Goal: Information Seeking & Learning: Learn about a topic

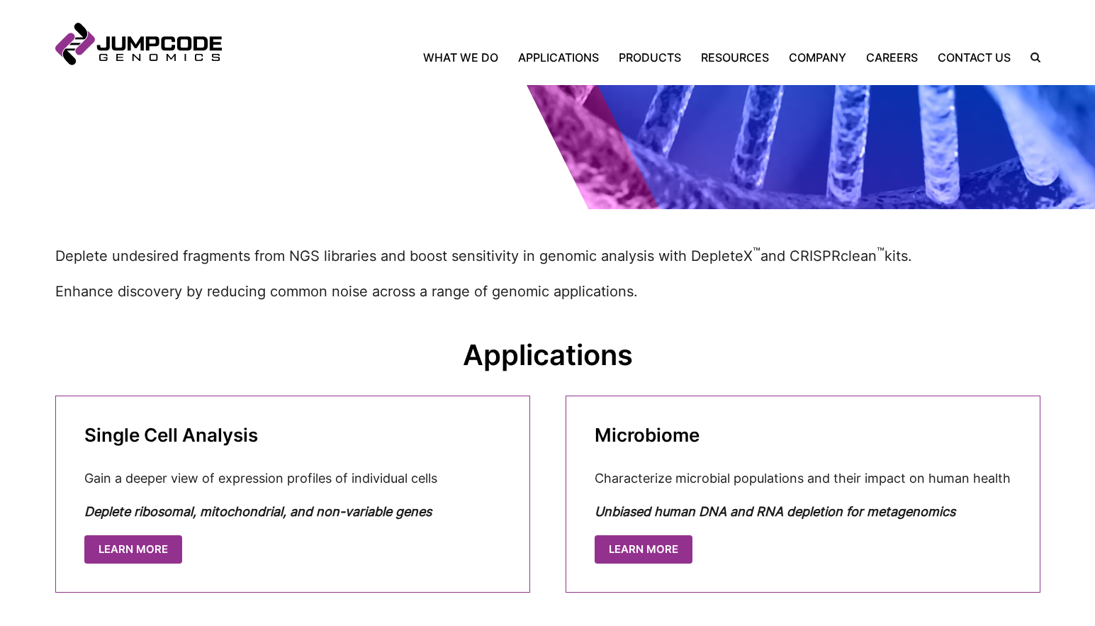
scroll to position [536, 0]
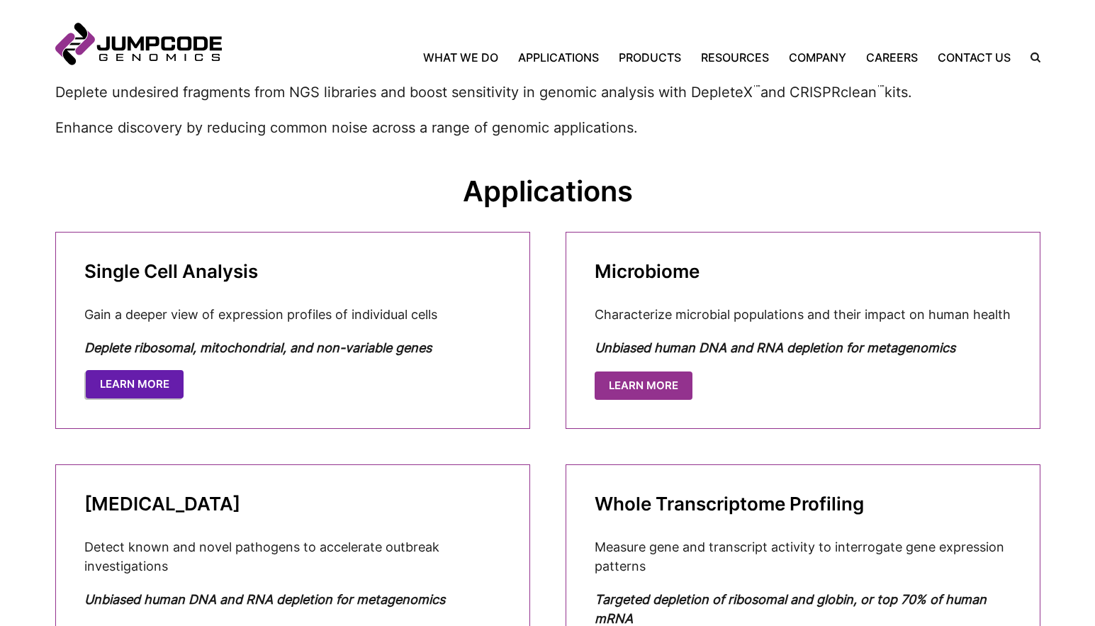
click at [141, 371] on link "Learn More" at bounding box center [135, 384] width 98 height 29
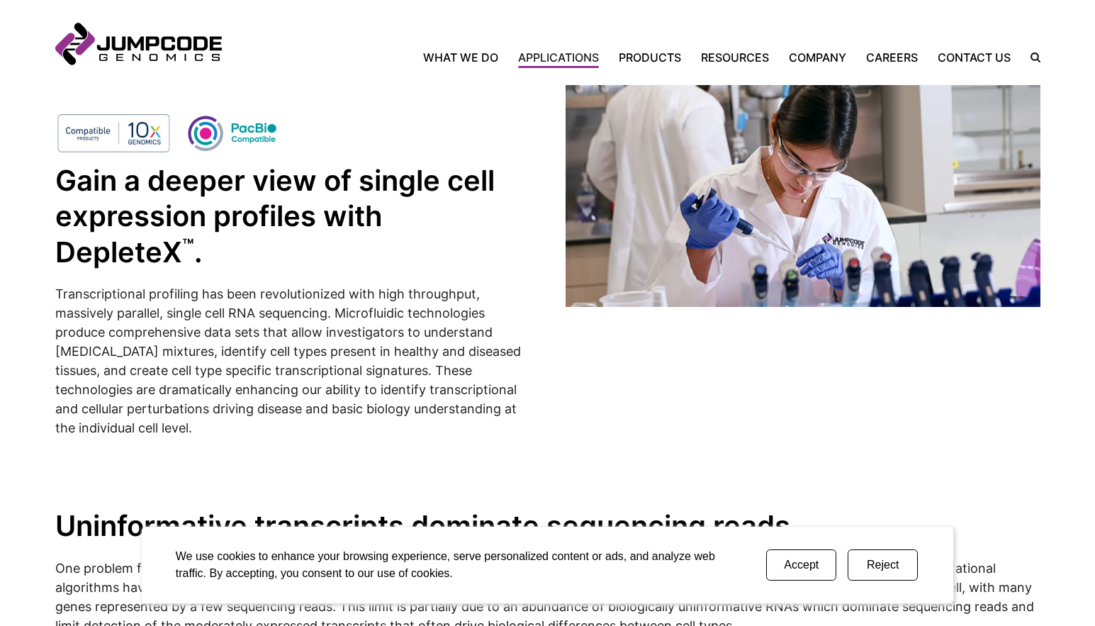
scroll to position [384, 0]
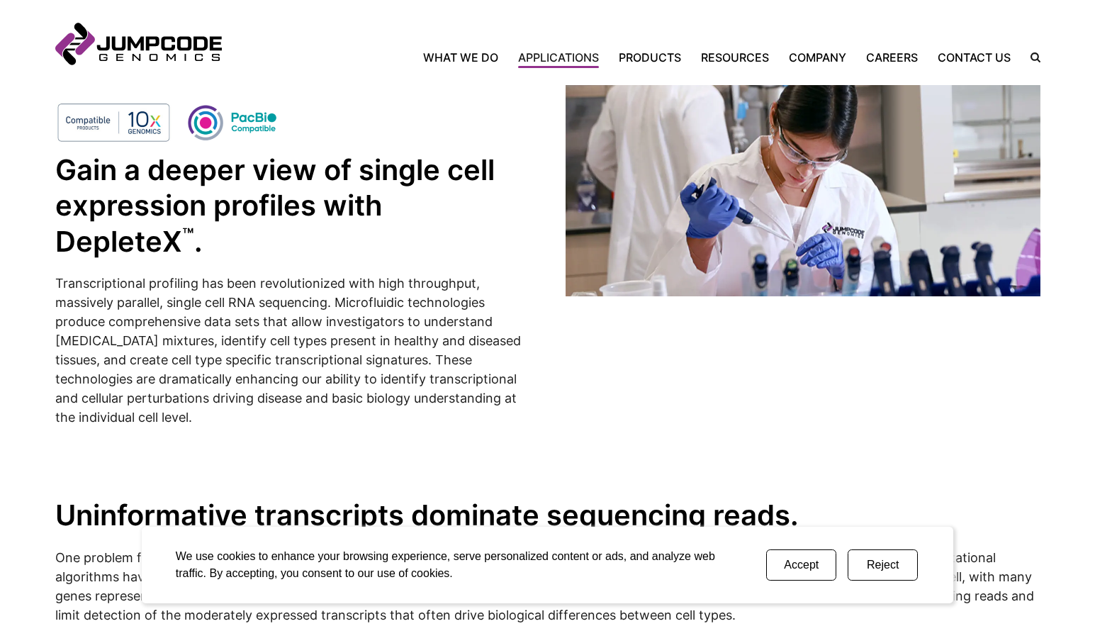
click at [799, 565] on button "Accept" at bounding box center [801, 564] width 70 height 31
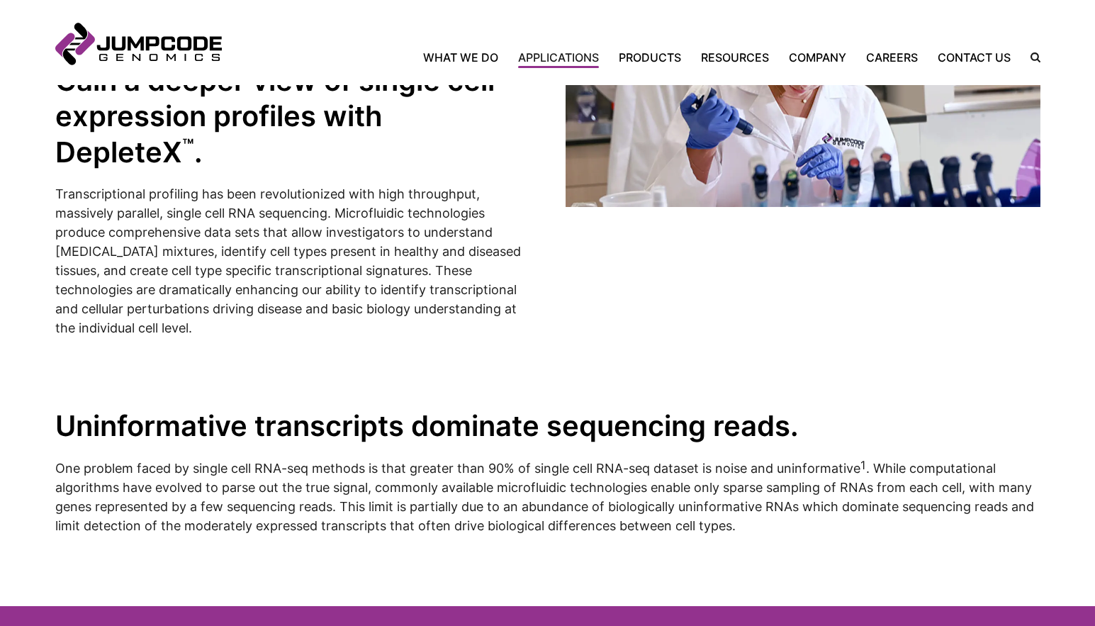
scroll to position [490, 0]
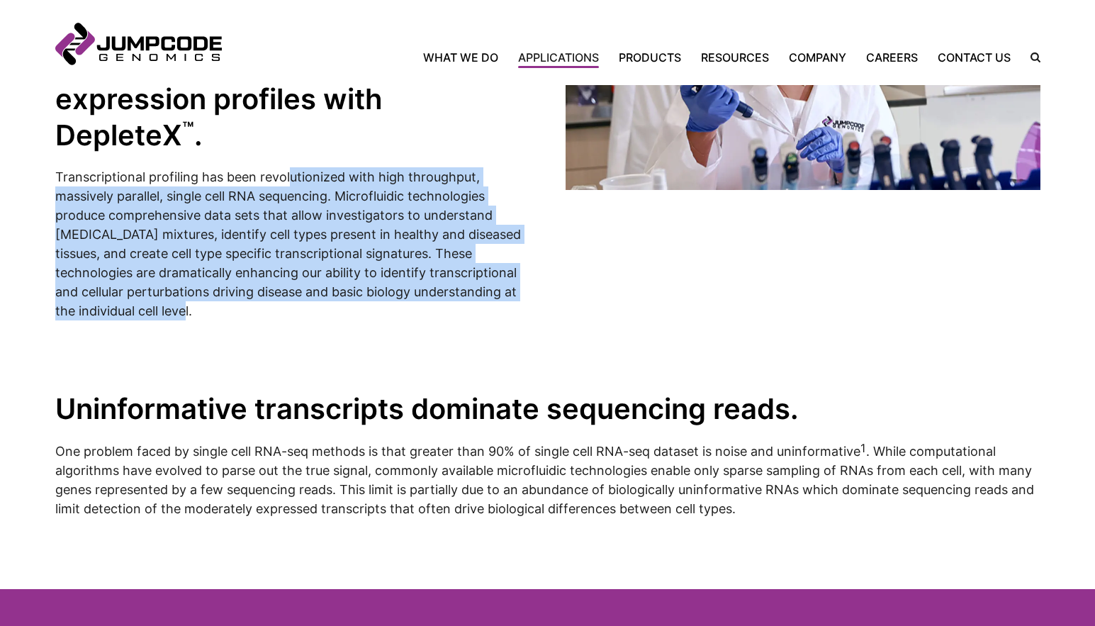
drag, startPoint x: 287, startPoint y: 179, endPoint x: 280, endPoint y: 313, distance: 134.8
click at [280, 313] on p "Transcriptional profiling has been revolutionized with high throughput, massive…" at bounding box center [292, 243] width 475 height 153
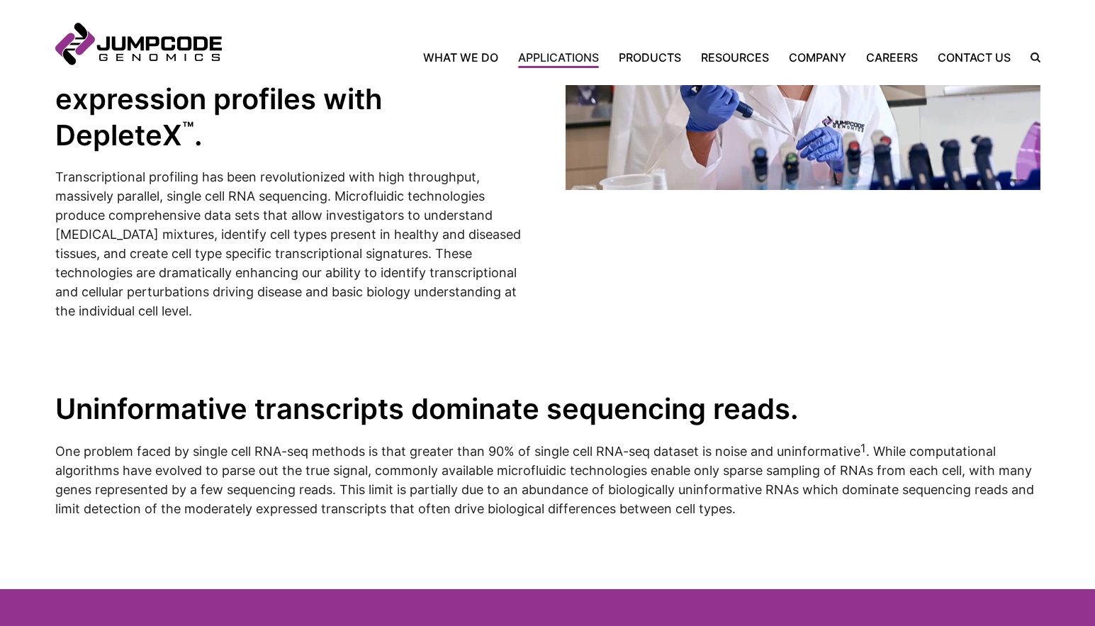
click at [619, 366] on inner-wrap "Uninformative transcripts dominate sequencing reads. One problem faced by singl…" at bounding box center [547, 454] width 985 height 269
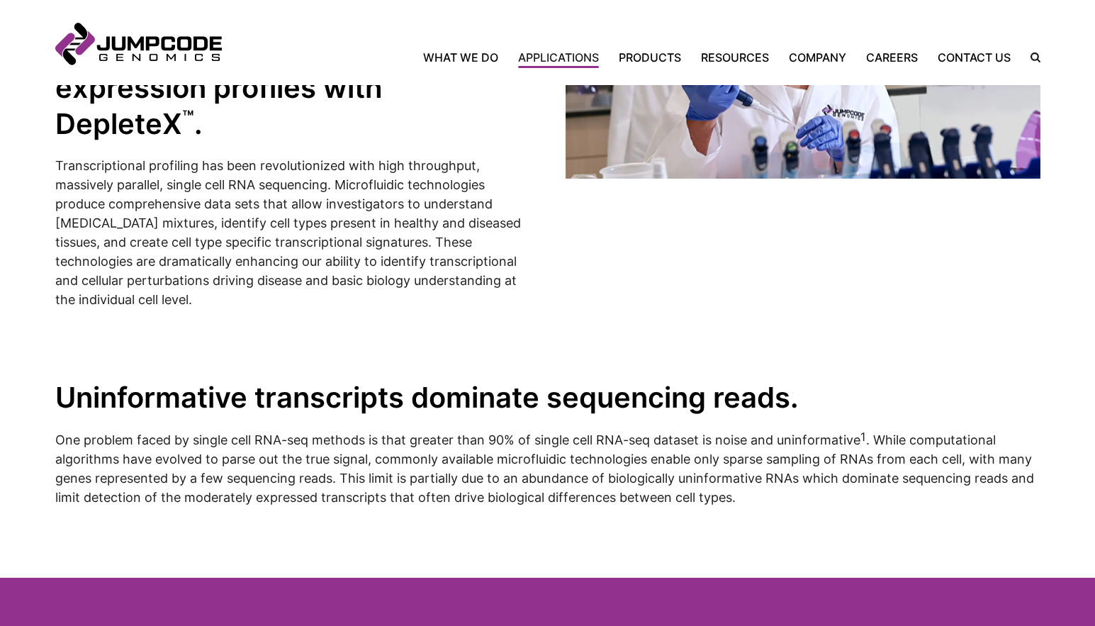
scroll to position [551, 0]
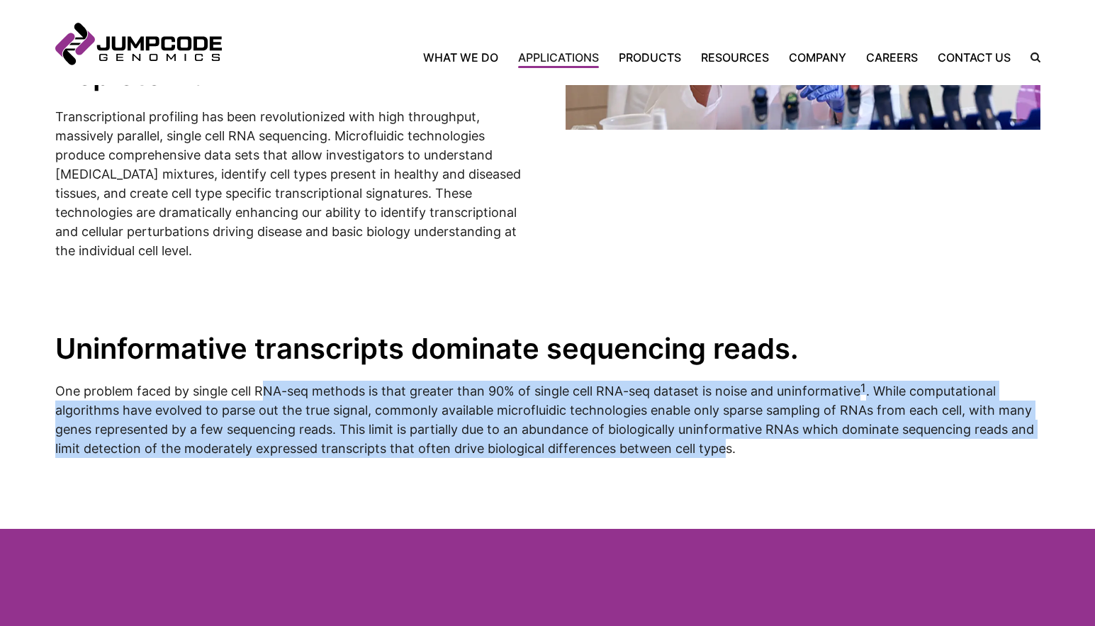
drag, startPoint x: 261, startPoint y: 390, endPoint x: 728, endPoint y: 441, distance: 469.8
click at [728, 441] on p "One problem faced by single cell RNA-seq methods is that greater than 90% of si…" at bounding box center [547, 419] width 985 height 77
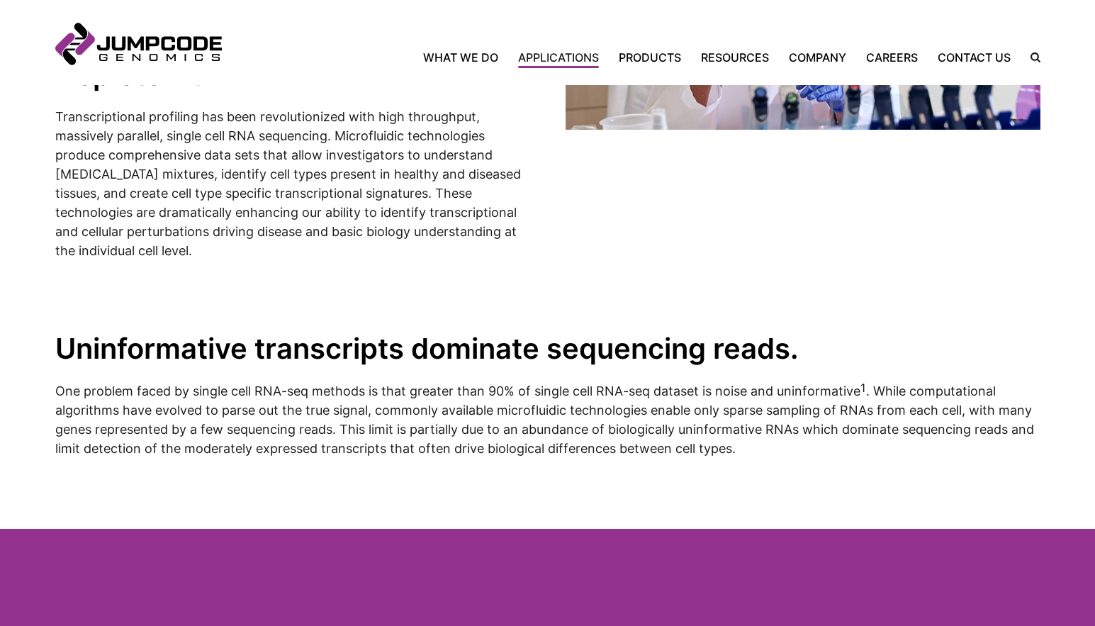
click at [783, 454] on p "One problem faced by single cell RNA-seq methods is that greater than 90% of si…" at bounding box center [547, 419] width 985 height 77
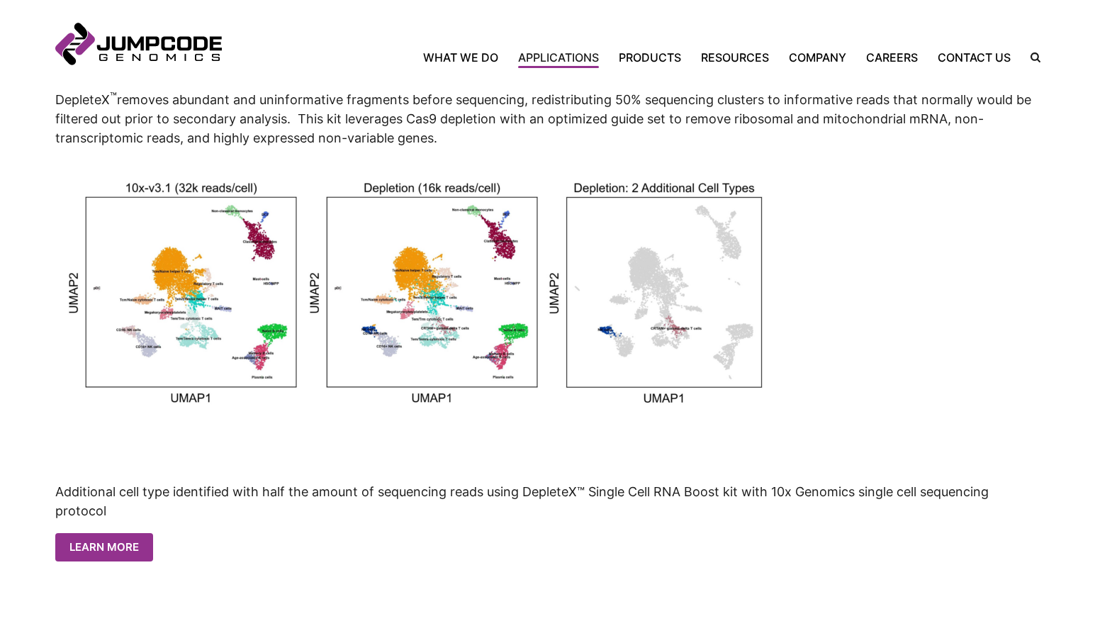
scroll to position [1444, 0]
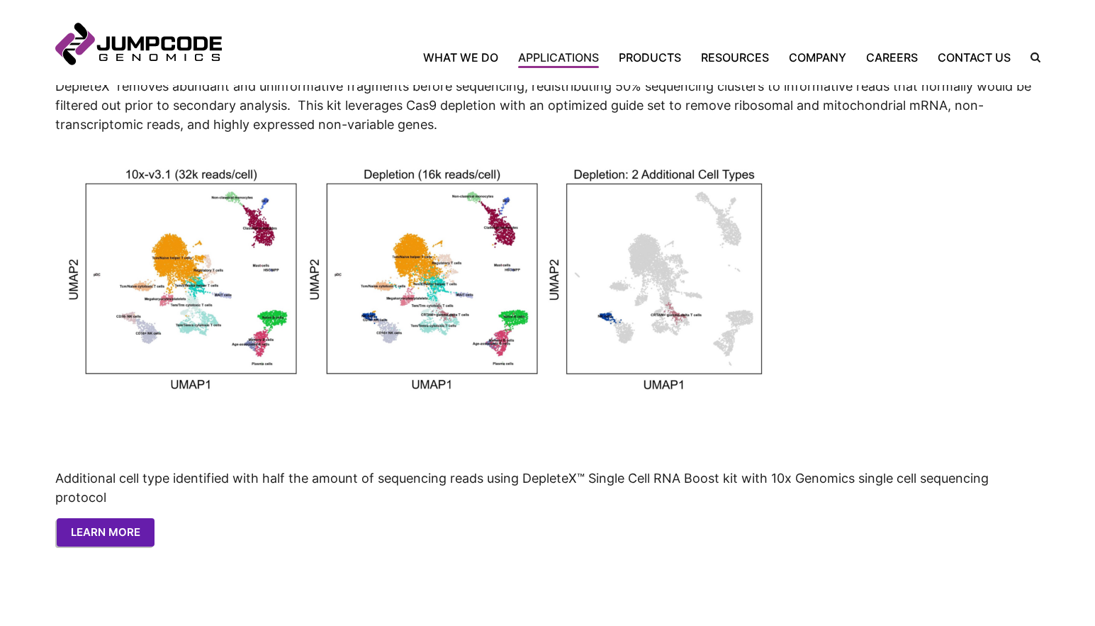
click at [123, 536] on link "Learn More" at bounding box center [106, 532] width 98 height 29
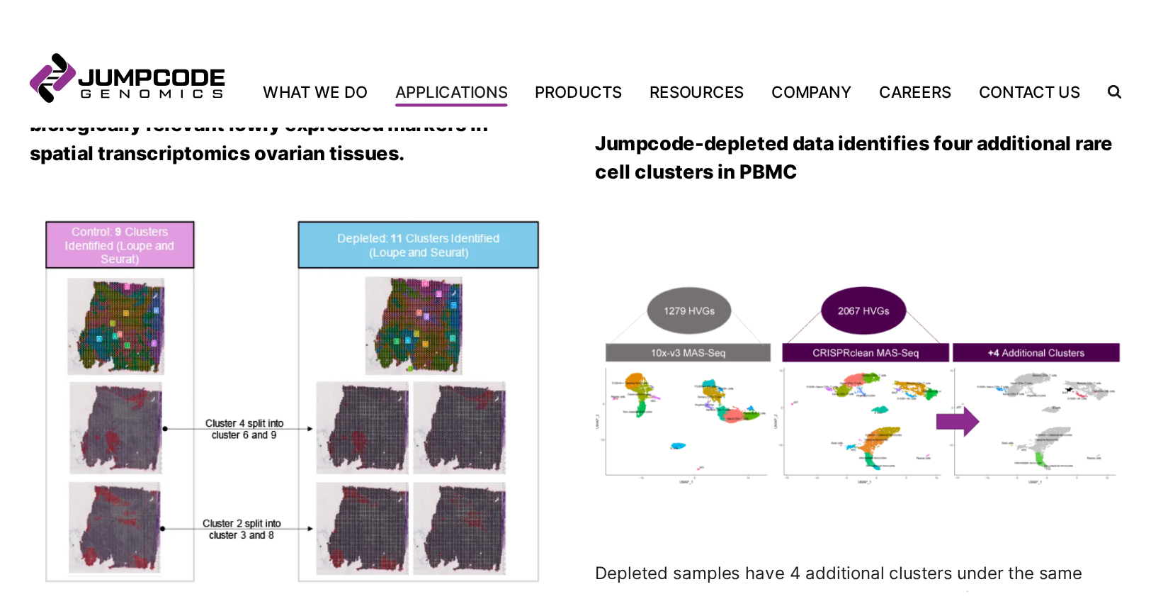
scroll to position [2200, 0]
